Goal: Navigation & Orientation: Understand site structure

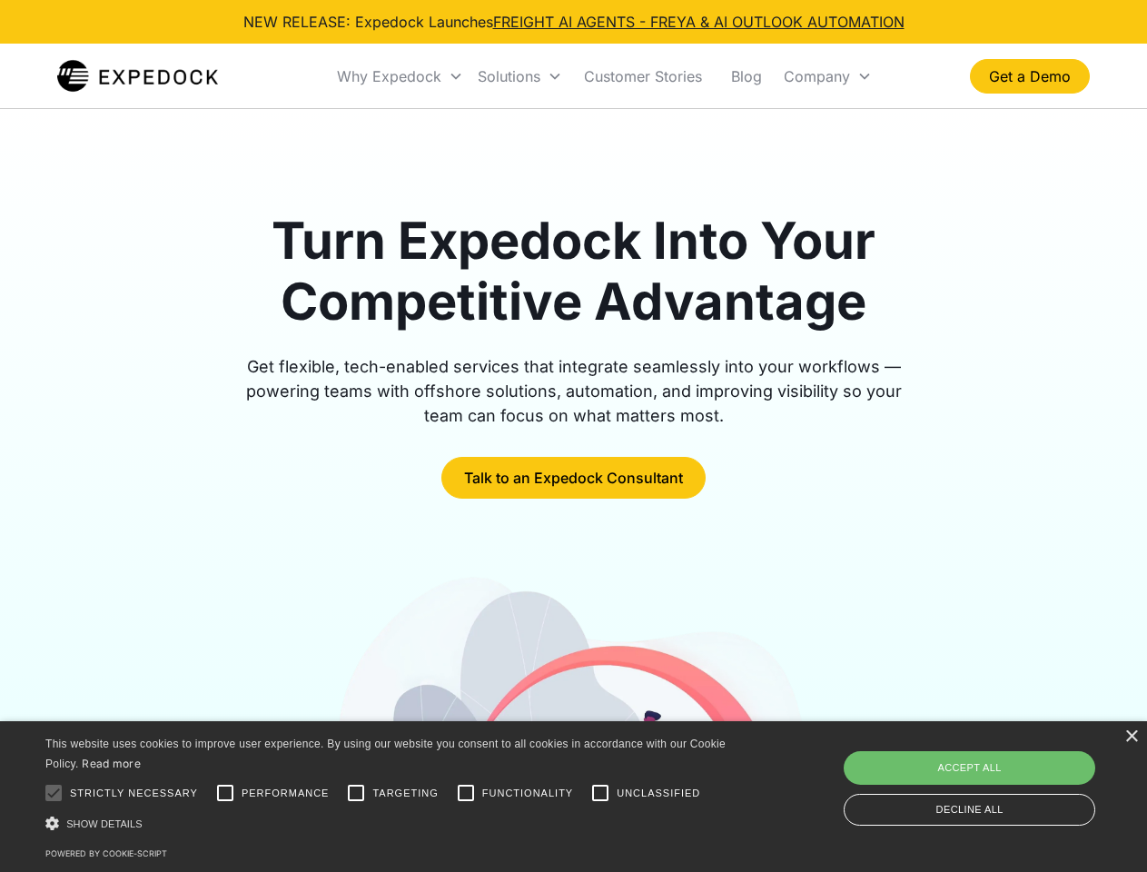
click at [400, 76] on div "Why Expedock" at bounding box center [389, 76] width 104 height 18
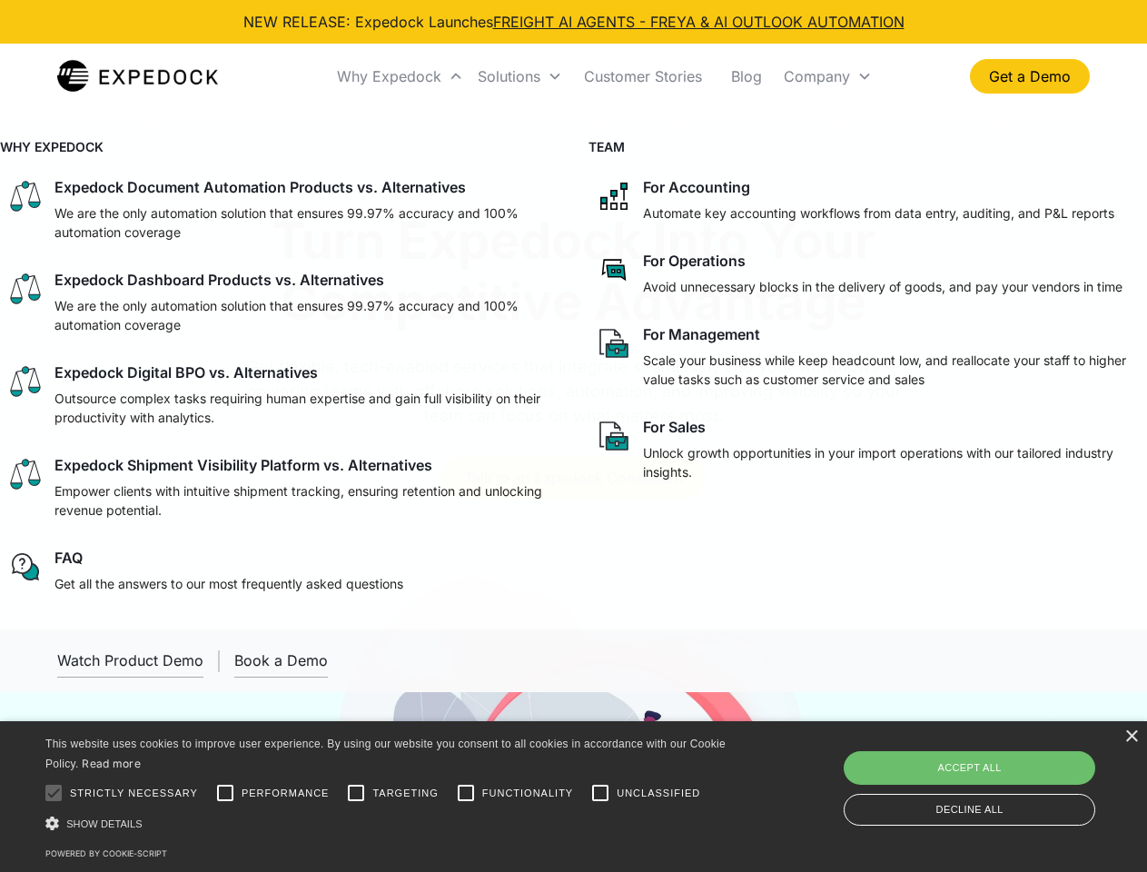
click at [519, 76] on div "Solutions" at bounding box center [509, 76] width 63 height 18
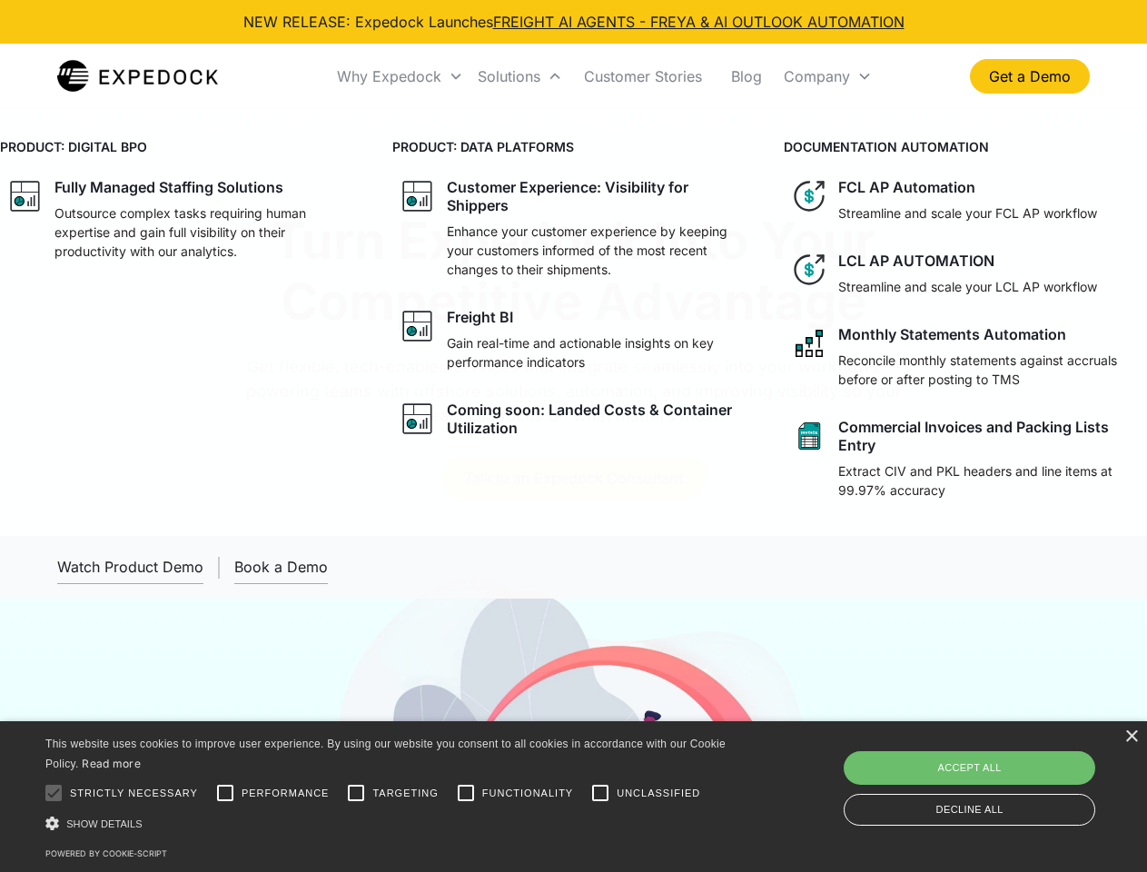
click at [827, 76] on div "Company" at bounding box center [817, 76] width 66 height 18
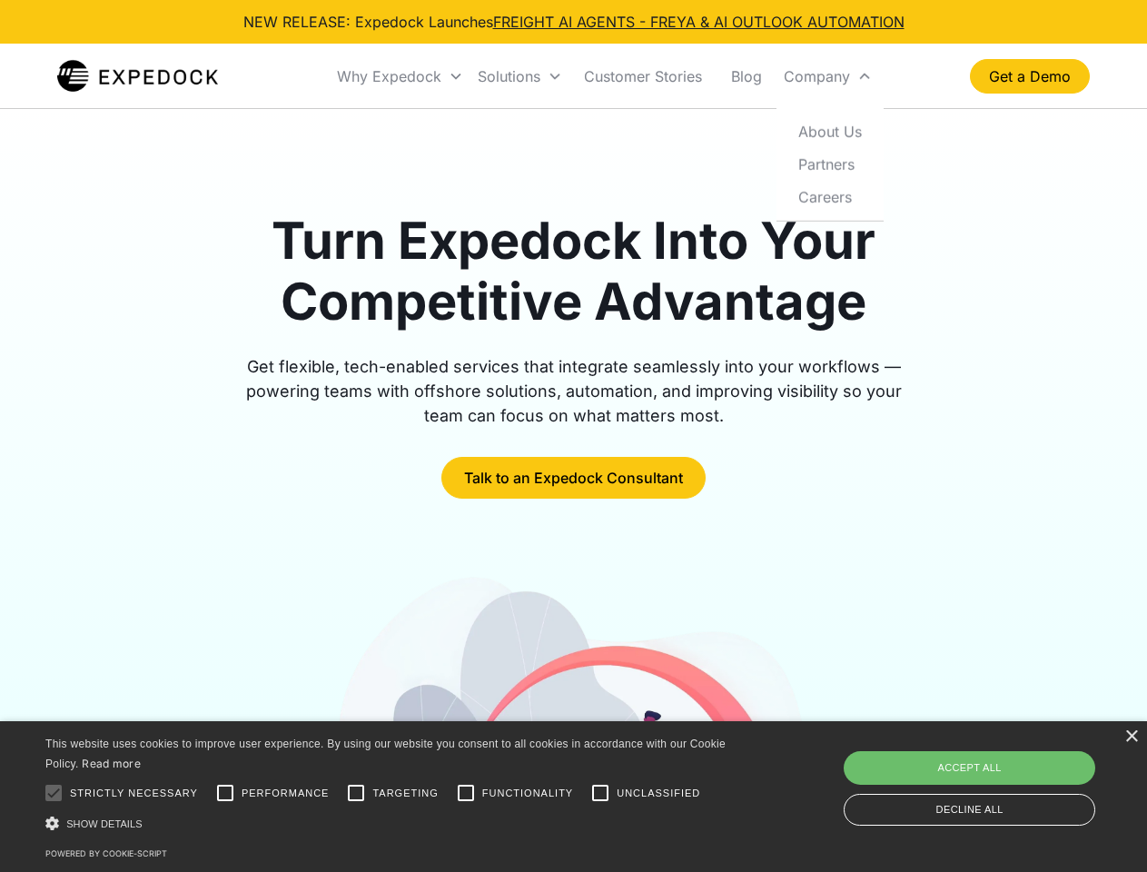
click at [54, 793] on div at bounding box center [53, 793] width 36 height 36
click at [225, 793] on input "Performance" at bounding box center [225, 793] width 36 height 36
checkbox input "true"
click at [356, 793] on input "Targeting" at bounding box center [356, 793] width 36 height 36
checkbox input "true"
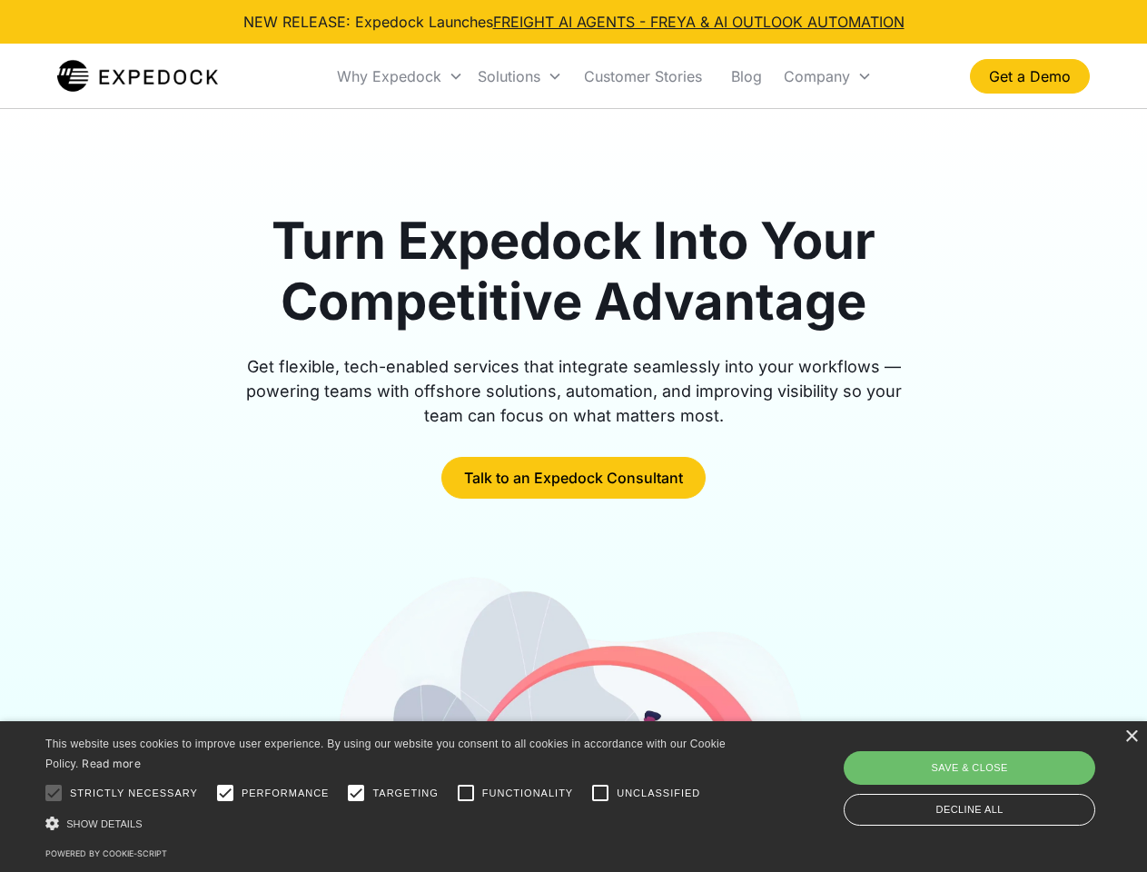
click at [466, 793] on input "Functionality" at bounding box center [466, 793] width 36 height 36
checkbox input "true"
click at [600, 793] on input "Unclassified" at bounding box center [600, 793] width 36 height 36
checkbox input "true"
click at [389, 823] on div "Show details Hide details" at bounding box center [388, 823] width 687 height 19
